Goal: Task Accomplishment & Management: Use online tool/utility

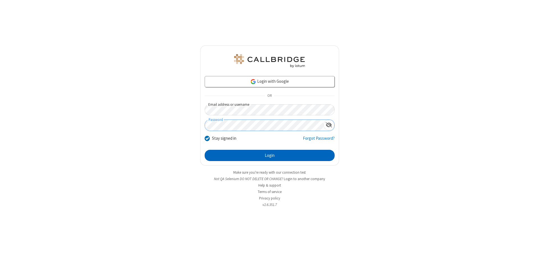
click at [269, 155] on button "Login" at bounding box center [270, 155] width 130 height 11
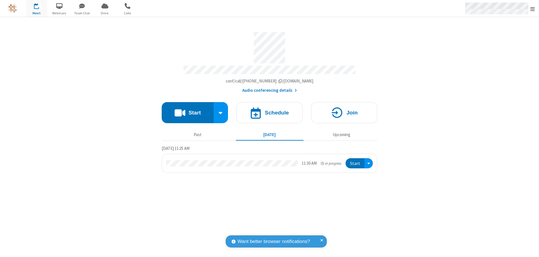
click at [532, 9] on span "Open menu" at bounding box center [532, 9] width 4 height 6
click at [105, 13] on span "Drive" at bounding box center [104, 13] width 21 height 5
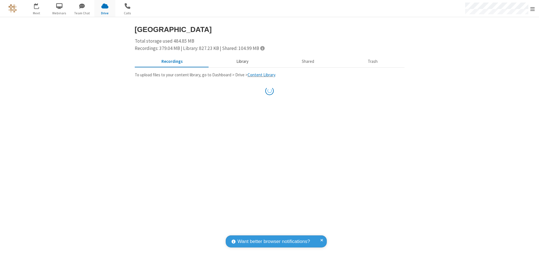
click at [241, 61] on button "Library" at bounding box center [242, 61] width 66 height 11
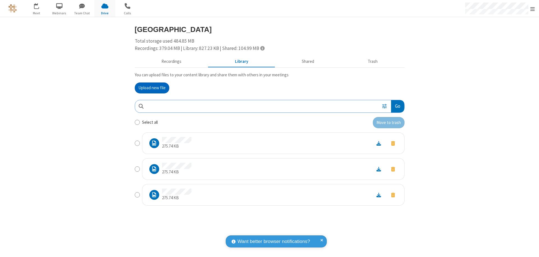
click at [397, 106] on button "Go" at bounding box center [397, 106] width 13 height 13
click at [152, 88] on button "Upload new file" at bounding box center [152, 88] width 35 height 11
